Goal: Transaction & Acquisition: Purchase product/service

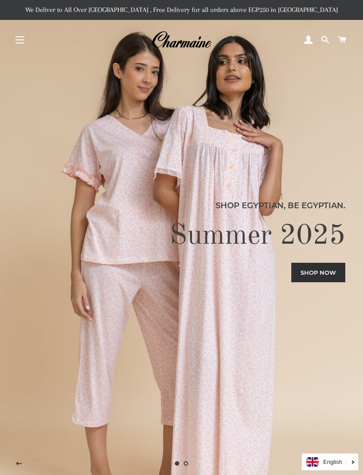
click at [319, 282] on link "Shop now" at bounding box center [318, 272] width 54 height 19
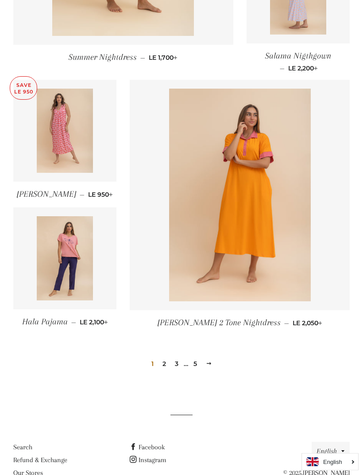
scroll to position [1049, 0]
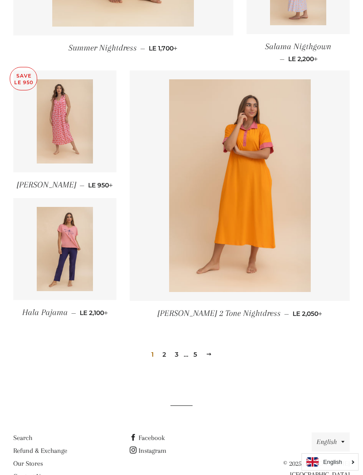
click at [166, 356] on link "2" at bounding box center [164, 354] width 11 height 13
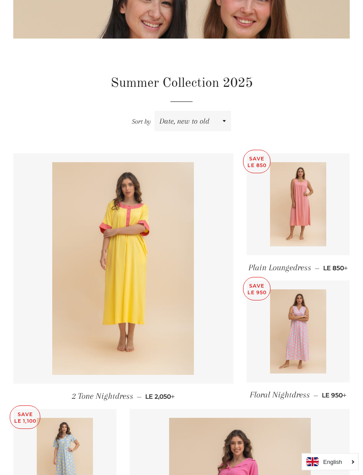
scroll to position [180, 0]
click at [300, 218] on img at bounding box center [298, 204] width 56 height 84
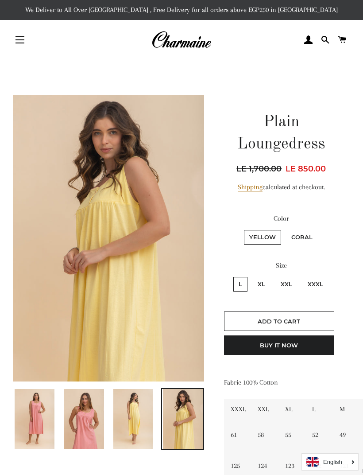
click at [279, 322] on span "Add to Cart" at bounding box center [279, 321] width 43 height 7
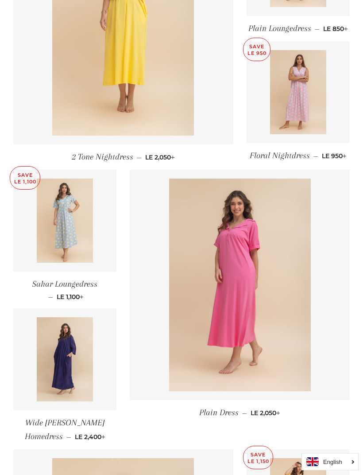
scroll to position [419, 0]
click at [248, 298] on img at bounding box center [240, 285] width 142 height 213
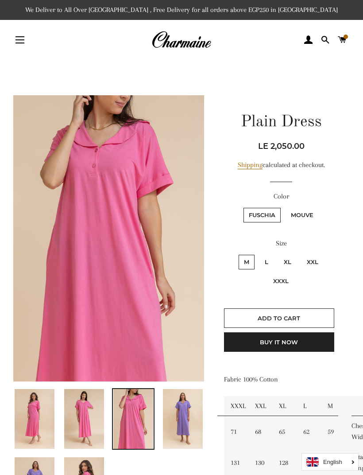
click at [19, 44] on button "Site navigation" at bounding box center [20, 40] width 22 height 22
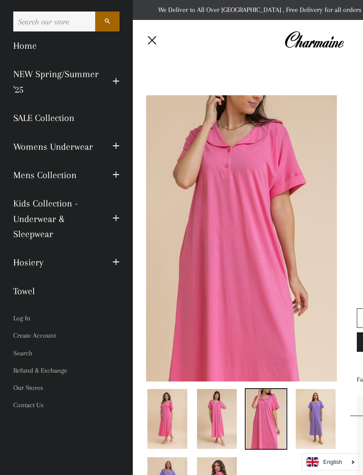
click at [117, 146] on span "button" at bounding box center [116, 146] width 7 height 11
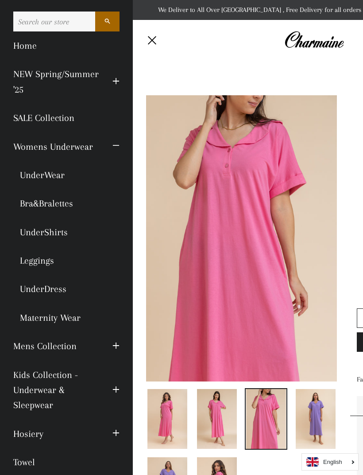
click at [116, 83] on span "button" at bounding box center [116, 81] width 7 height 11
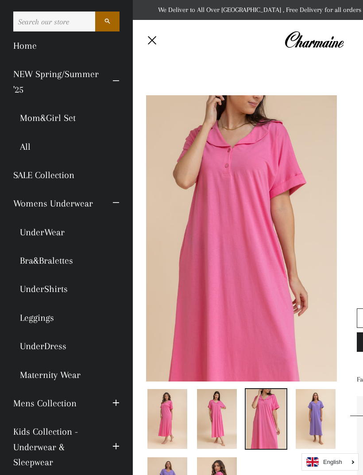
click at [63, 119] on link "Mom&Girl Set" at bounding box center [67, 118] width 120 height 28
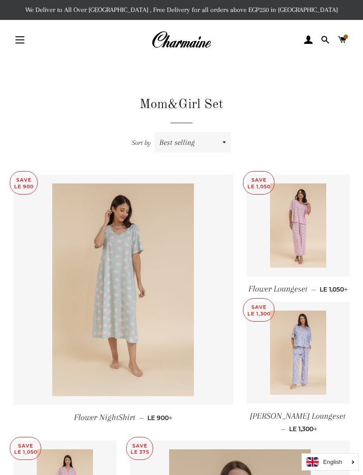
click at [24, 40] on button "Site navigation" at bounding box center [20, 40] width 22 height 22
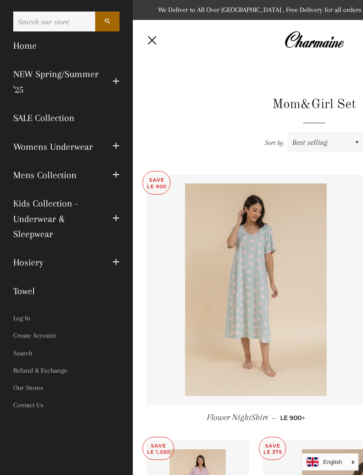
click at [113, 84] on span "button" at bounding box center [116, 81] width 7 height 11
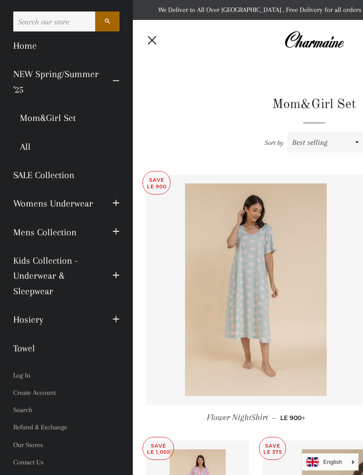
click at [28, 147] on link "All" at bounding box center [67, 146] width 120 height 28
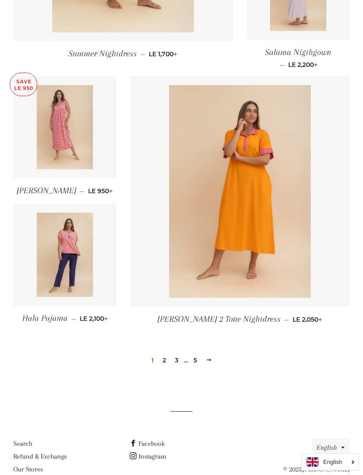
scroll to position [1049, 0]
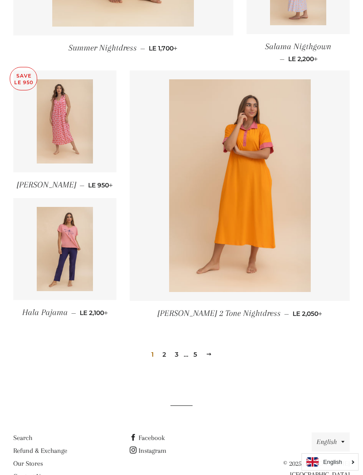
click at [196, 355] on link "5" at bounding box center [195, 354] width 11 height 13
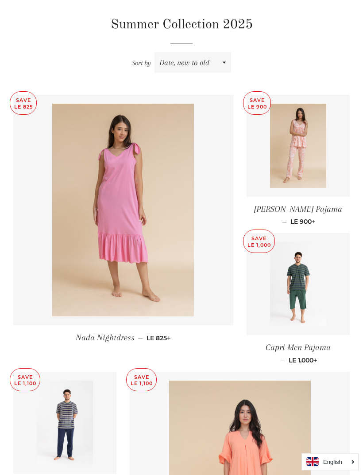
scroll to position [238, 0]
click at [134, 253] on img at bounding box center [123, 210] width 142 height 213
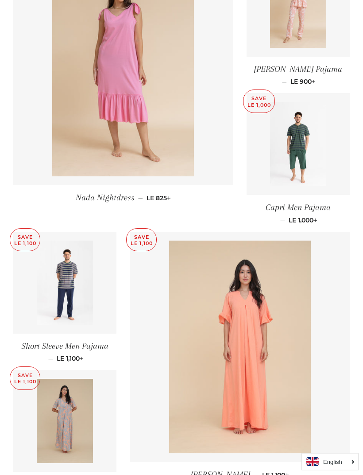
scroll to position [378, 0]
click at [254, 340] on img at bounding box center [240, 347] width 142 height 213
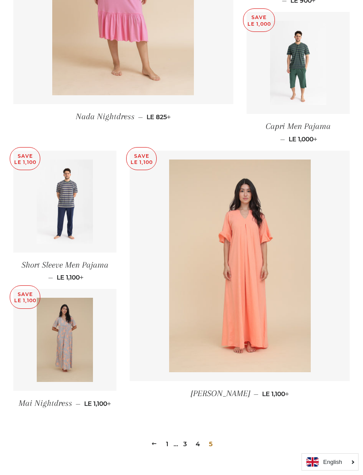
scroll to position [538, 0]
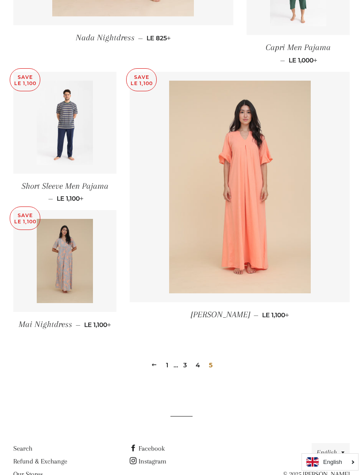
click at [200, 358] on link "4" at bounding box center [198, 364] width 12 height 13
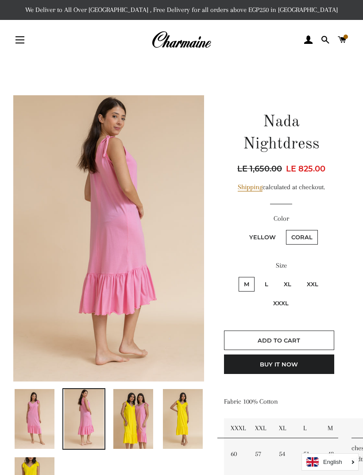
click at [259, 238] on label "Yellow" at bounding box center [262, 237] width 37 height 15
click at [243, 229] on input "Yellow" at bounding box center [243, 229] width 0 height 0
radio input "true"
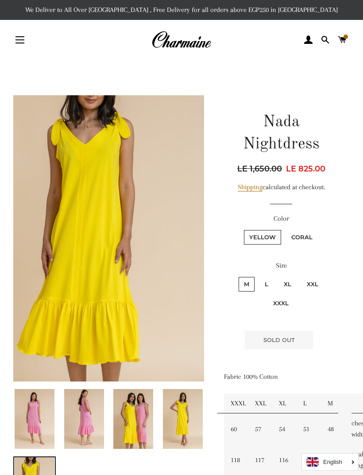
click at [268, 282] on label "L" at bounding box center [267, 284] width 14 height 15
click at [259, 276] on input "L" at bounding box center [258, 276] width 0 height 0
radio input "true"
click at [302, 237] on label "Coral" at bounding box center [302, 237] width 32 height 15
click at [285, 229] on input "Coral" at bounding box center [285, 229] width 0 height 0
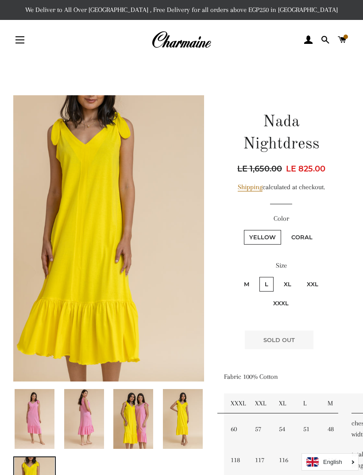
radio input "true"
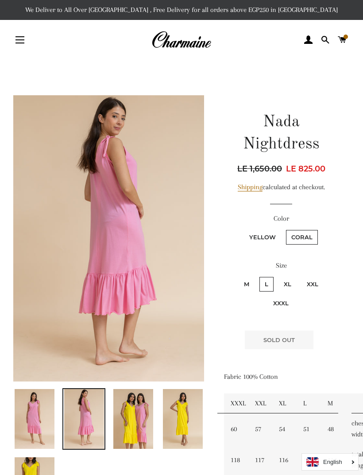
click at [250, 287] on label "M" at bounding box center [247, 284] width 16 height 15
click at [238, 276] on input "M" at bounding box center [237, 276] width 0 height 0
radio input "true"
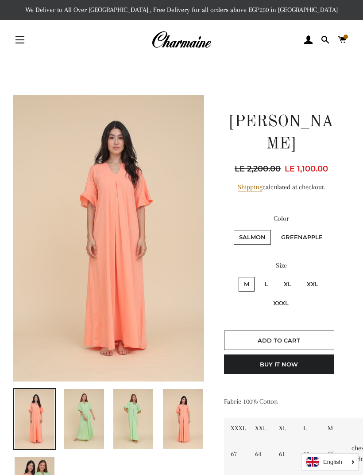
click at [264, 287] on label "L" at bounding box center [267, 284] width 14 height 15
click at [259, 276] on input "L" at bounding box center [258, 276] width 0 height 0
radio input "true"
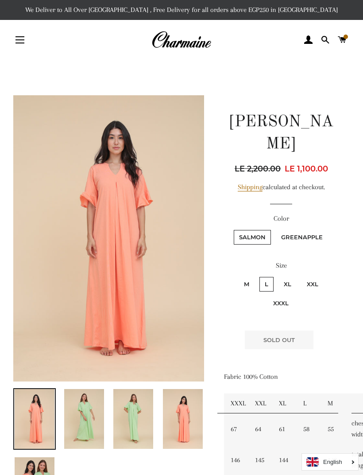
click at [305, 238] on label "Greenapple" at bounding box center [302, 237] width 52 height 15
click at [275, 229] on input "Greenapple" at bounding box center [275, 229] width 0 height 0
radio input "true"
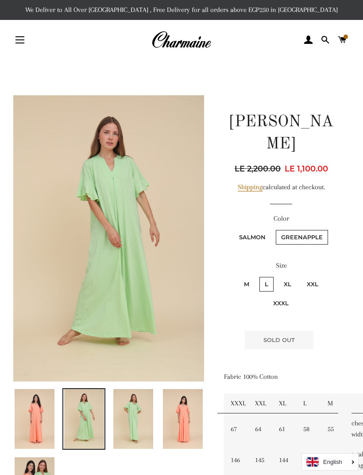
click at [256, 240] on label "Salmon" at bounding box center [252, 237] width 37 height 15
click at [233, 229] on input "Salmon" at bounding box center [233, 229] width 0 height 0
radio input "true"
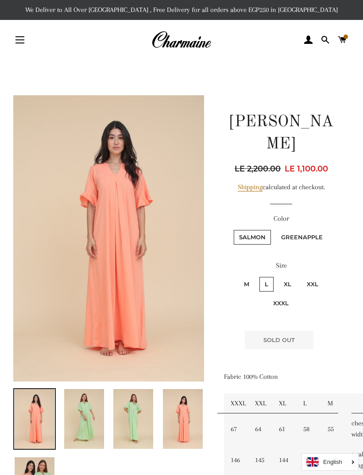
click at [311, 238] on label "Greenapple" at bounding box center [302, 237] width 52 height 15
click at [275, 229] on input "Greenapple" at bounding box center [275, 229] width 0 height 0
radio input "true"
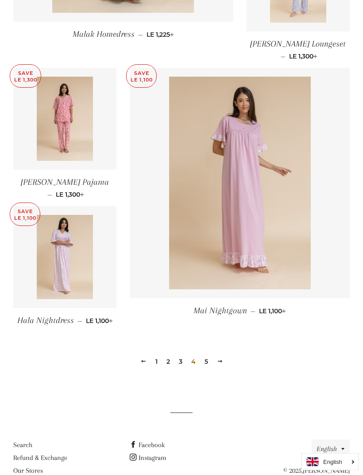
scroll to position [1053, 0]
click at [183, 365] on link "3" at bounding box center [180, 361] width 11 height 13
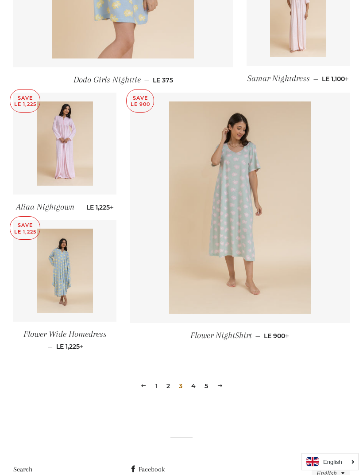
scroll to position [1007, 0]
click at [169, 392] on link "2" at bounding box center [168, 385] width 11 height 13
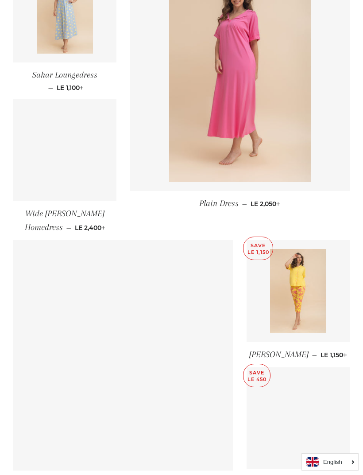
scroll to position [627, 0]
